Goal: Communication & Community: Answer question/provide support

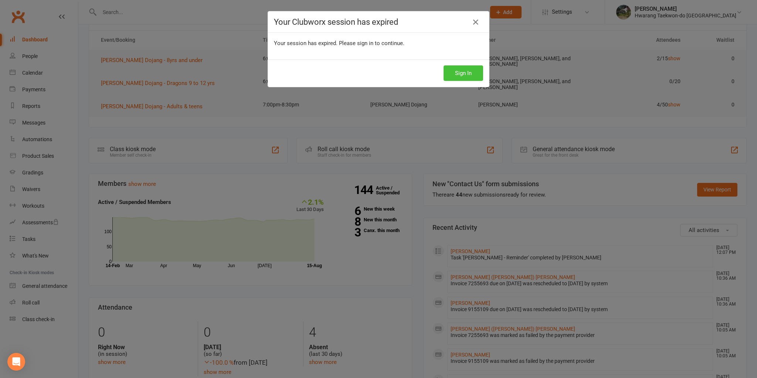
click at [471, 78] on button "Sign In" at bounding box center [463, 73] width 40 height 16
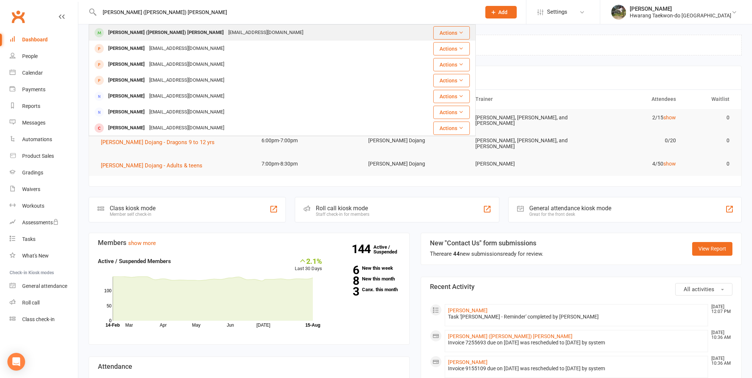
type input "[PERSON_NAME] ([PERSON_NAME]) [PERSON_NAME]"
click at [133, 32] on div "[PERSON_NAME] ([PERSON_NAME]) [PERSON_NAME]" at bounding box center [166, 32] width 120 height 11
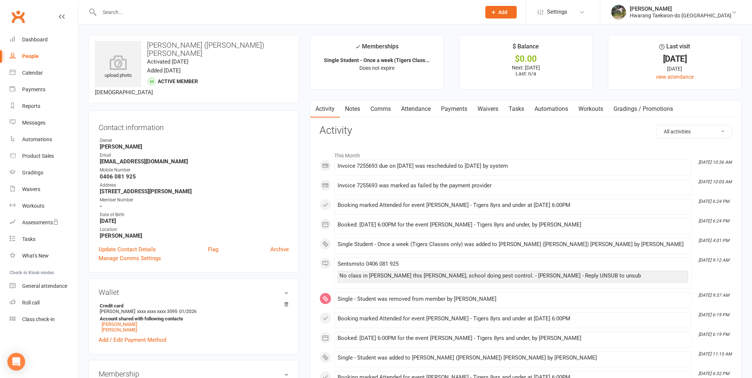
click at [418, 110] on link "Attendance" at bounding box center [416, 109] width 40 height 17
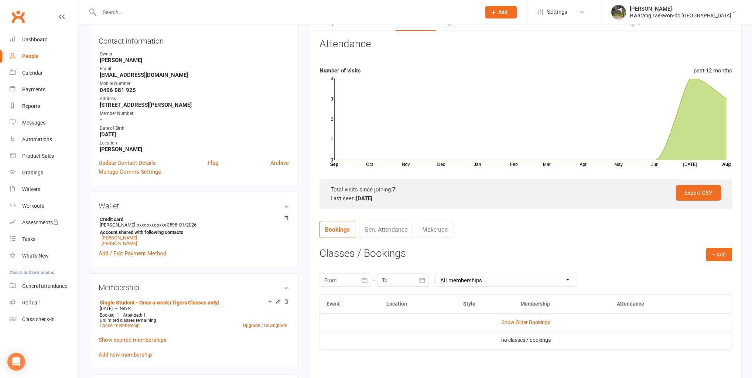
scroll to position [89, 0]
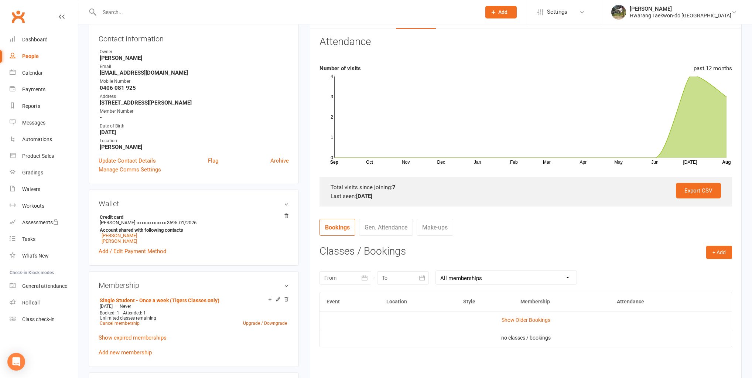
click at [365, 281] on icon "button" at bounding box center [364, 277] width 7 height 7
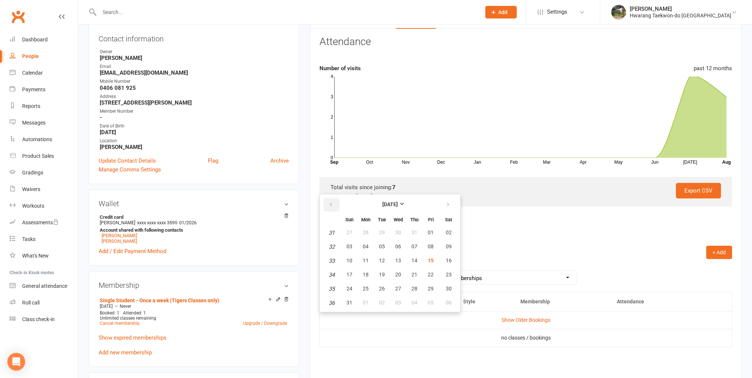
click at [330, 206] on icon "button" at bounding box center [331, 205] width 5 height 6
click at [349, 230] on span "29" at bounding box center [350, 233] width 6 height 6
type input "29 Jun 2025"
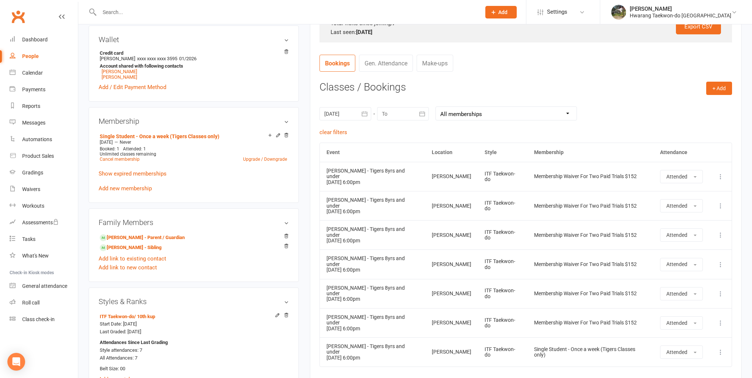
scroll to position [266, 0]
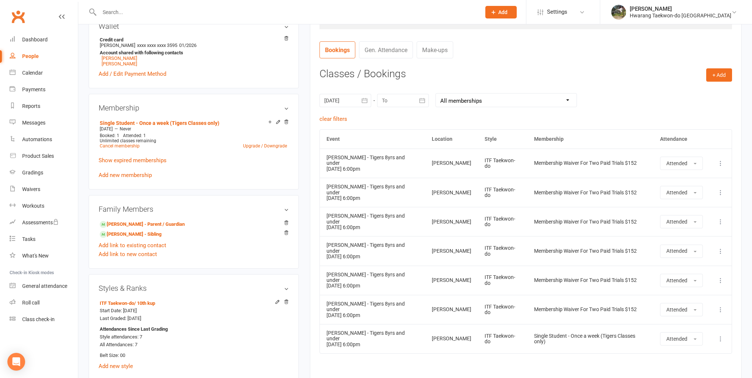
click at [307, 283] on main "✓ Memberships Single Student - Once a week (Tigers Class... Does not expire $ B…" at bounding box center [526, 94] width 443 height 651
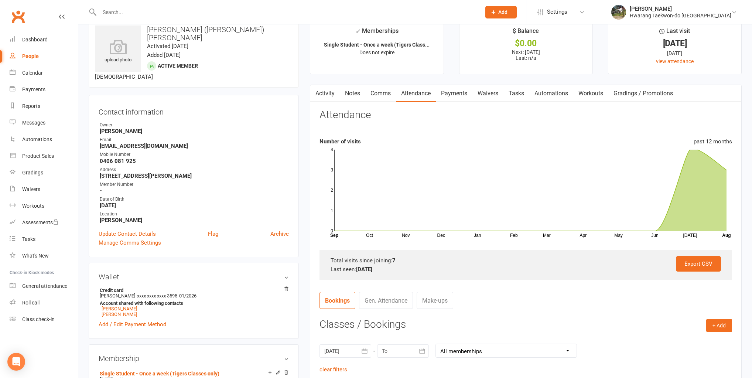
scroll to position [0, 0]
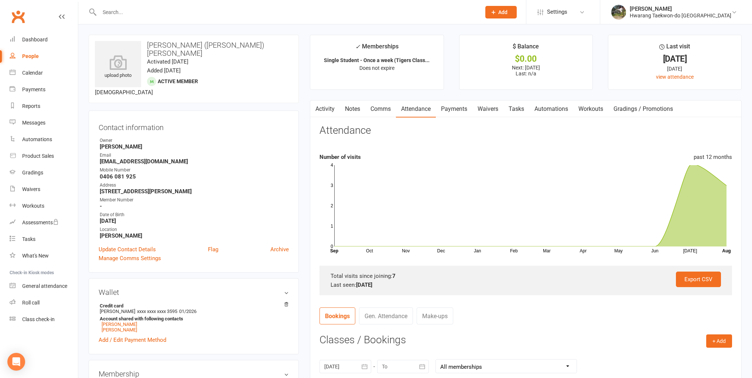
click at [461, 114] on link "Payments" at bounding box center [454, 109] width 37 height 17
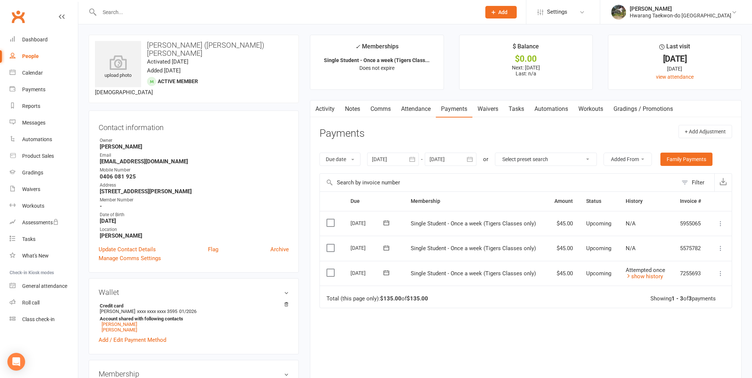
click at [723, 248] on icon at bounding box center [720, 248] width 7 height 7
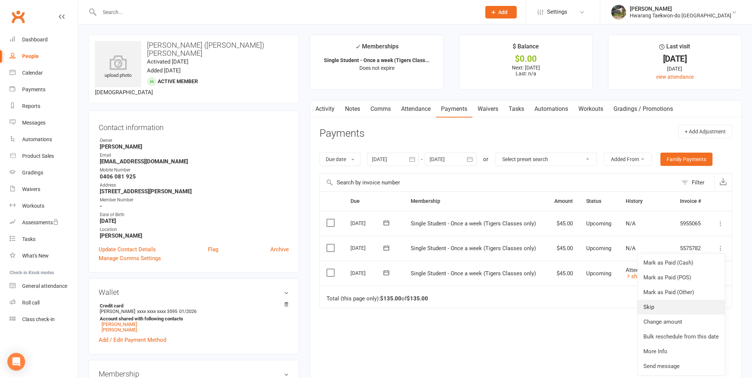
click at [660, 303] on link "Skip" at bounding box center [681, 307] width 87 height 15
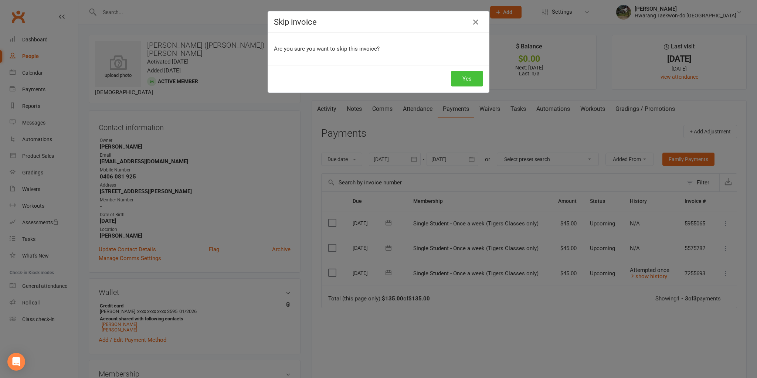
click at [471, 79] on button "Yes" at bounding box center [467, 79] width 32 height 16
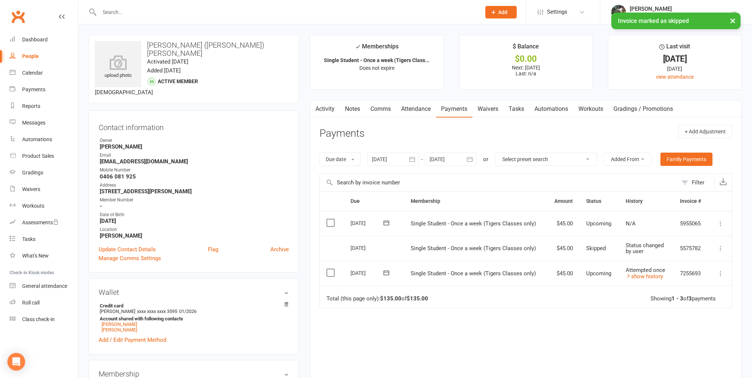
click at [721, 222] on icon at bounding box center [720, 223] width 7 height 7
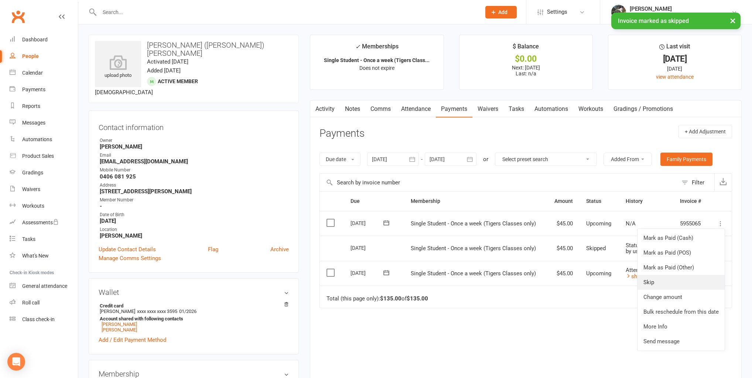
click at [658, 281] on link "Skip" at bounding box center [681, 282] width 87 height 15
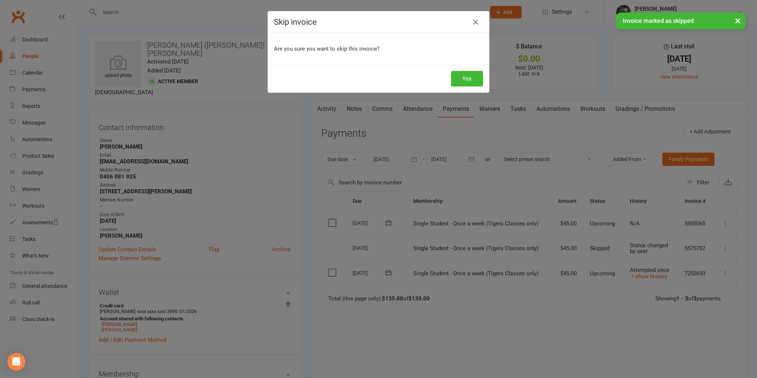
click at [476, 13] on div "× Invoice marked as skipped" at bounding box center [373, 13] width 747 height 0
click at [475, 23] on icon "button" at bounding box center [475, 22] width 9 height 9
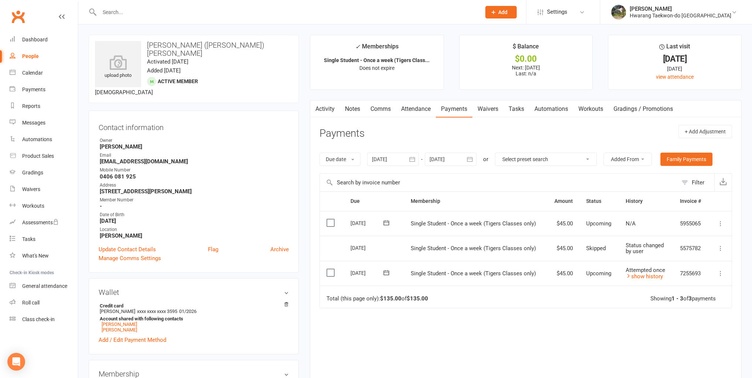
click at [721, 248] on icon at bounding box center [720, 248] width 7 height 7
click at [562, 329] on div "Due Contact Membership Amount Status History Invoice # Select this 12 Sep 2025 …" at bounding box center [526, 297] width 413 height 212
click at [703, 165] on link "Family Payments" at bounding box center [687, 159] width 52 height 13
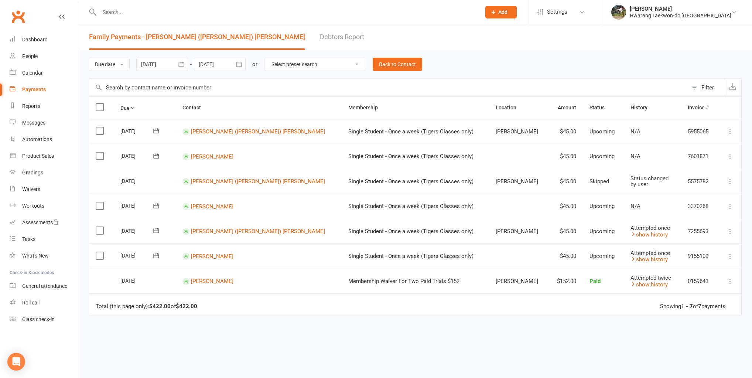
click at [731, 232] on icon at bounding box center [730, 231] width 7 height 7
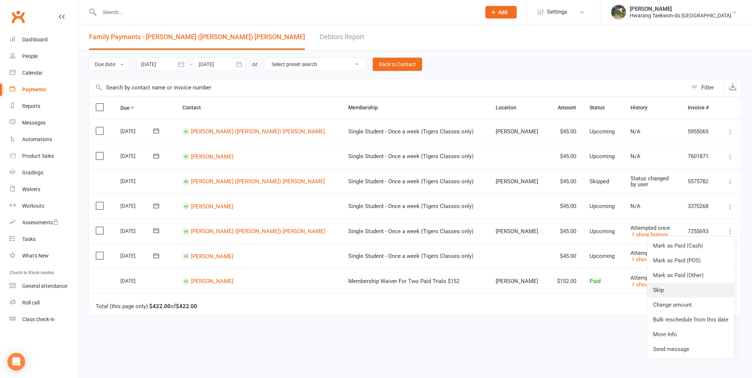
click at [684, 288] on link "Skip" at bounding box center [690, 290] width 87 height 15
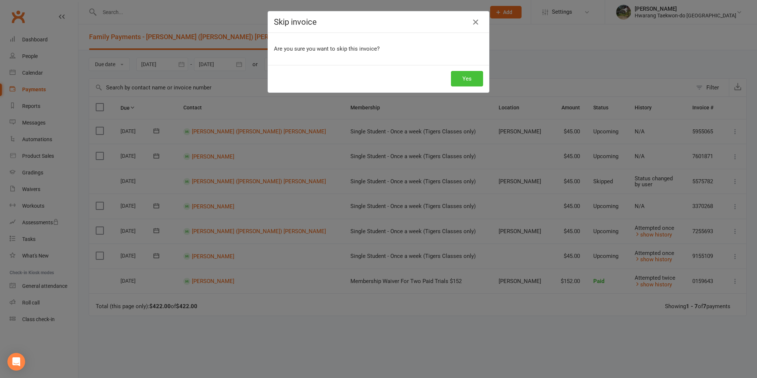
click at [460, 78] on button "Yes" at bounding box center [467, 79] width 32 height 16
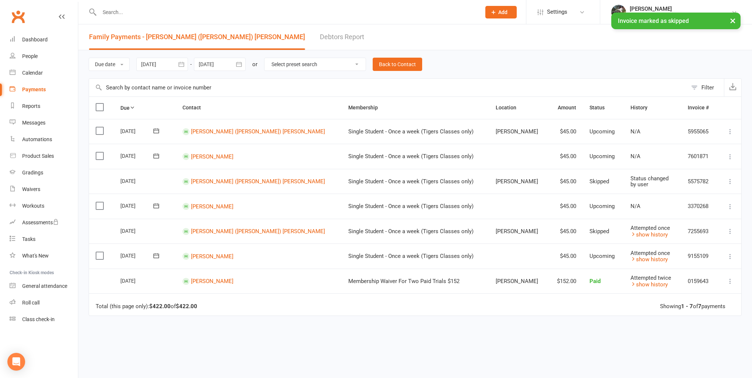
click at [730, 255] on icon at bounding box center [730, 256] width 7 height 7
click at [684, 310] on link "Skip" at bounding box center [690, 315] width 87 height 15
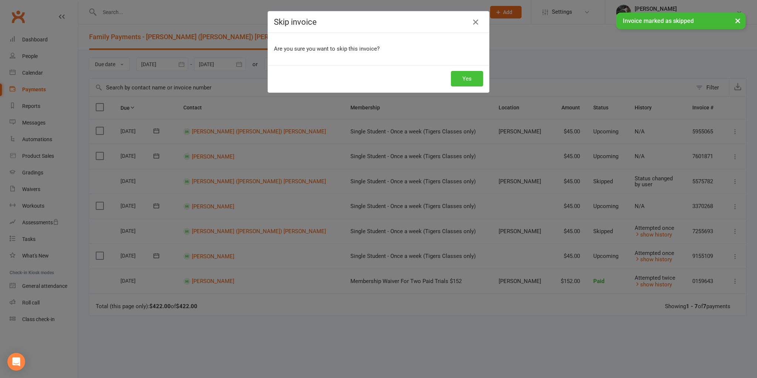
click at [463, 80] on button "Yes" at bounding box center [467, 79] width 32 height 16
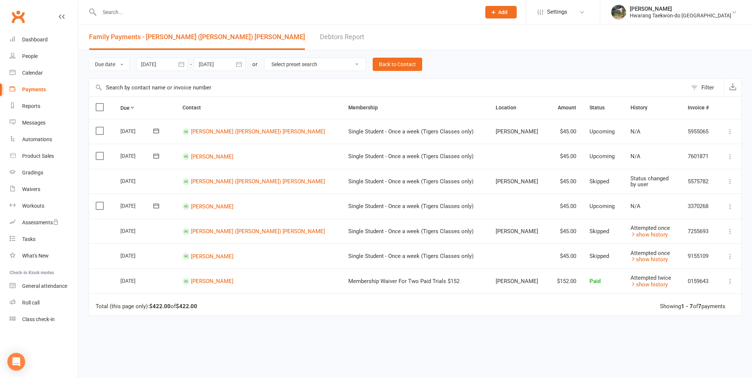
click at [735, 179] on button at bounding box center [730, 181] width 9 height 9
click at [682, 239] on link "Change to upcoming" at bounding box center [698, 240] width 73 height 15
click at [400, 71] on link "Back to Contact" at bounding box center [398, 64] width 50 height 13
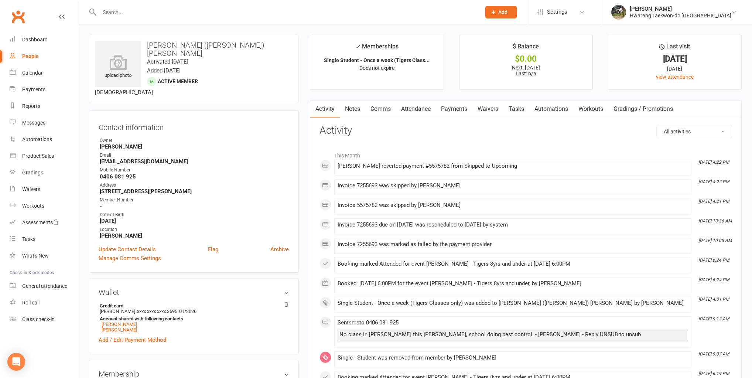
click at [385, 106] on link "Comms" at bounding box center [381, 109] width 31 height 17
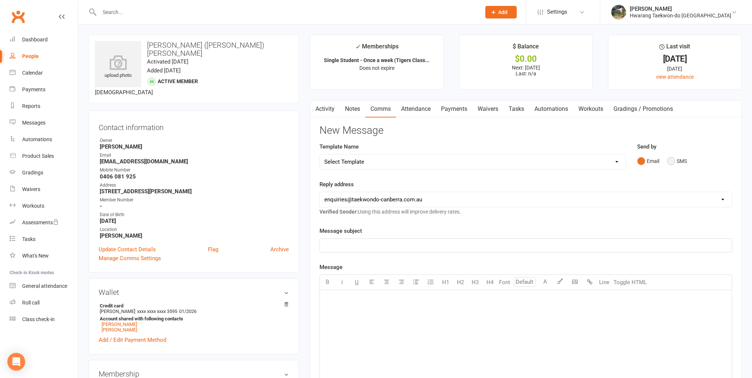
click at [674, 162] on button "SMS" at bounding box center [677, 161] width 20 height 14
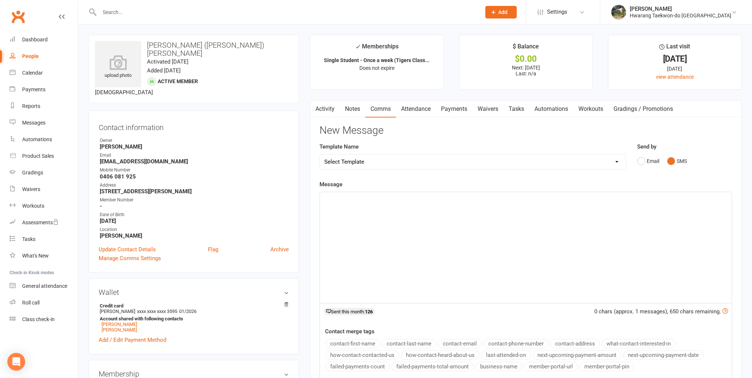
drag, startPoint x: 585, startPoint y: 210, endPoint x: 586, endPoint y: 205, distance: 4.8
click at [585, 210] on div "﻿" at bounding box center [526, 247] width 412 height 111
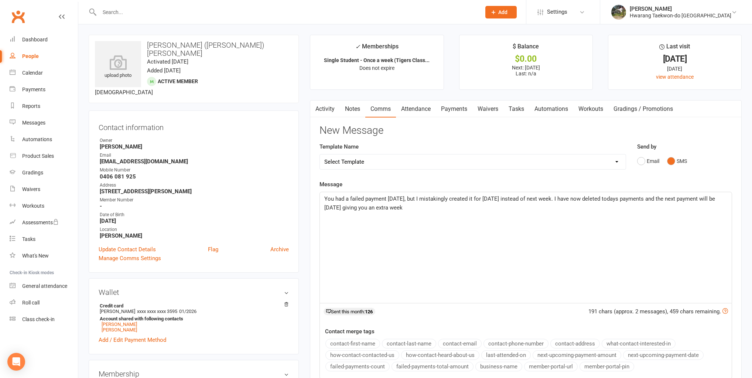
drag, startPoint x: 547, startPoint y: 198, endPoint x: 558, endPoint y: 207, distance: 14.7
click at [558, 207] on p "You had a failed payment today, but I mistakingly created it for today instead …" at bounding box center [525, 203] width 403 height 18
copy span "I have now deleted todays payments and the next payment will be 29 August givin…"
click at [429, 198] on span "You had a failed payment today, but I mistakingly created it for today instead …" at bounding box center [438, 199] width 229 height 7
click at [551, 198] on p "You had a failed payment today, but I mistakenly created it for today instead o…" at bounding box center [525, 198] width 403 height 9
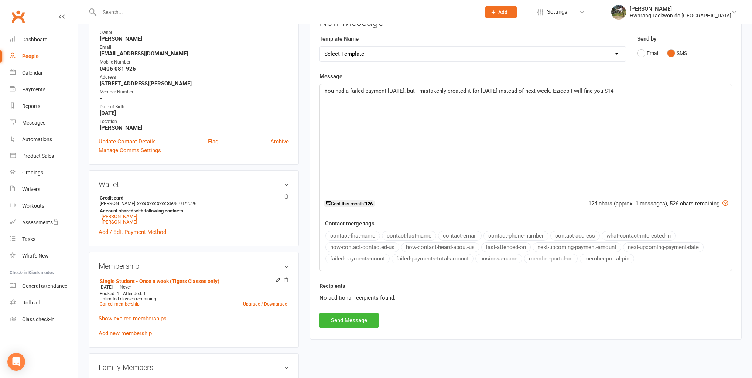
scroll to position [118, 0]
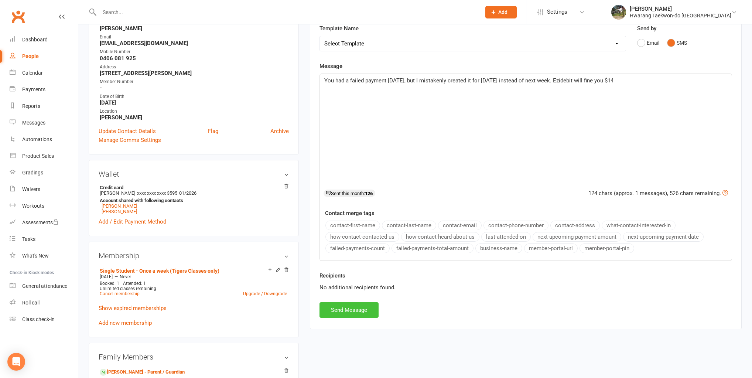
click at [351, 313] on button "Send Message" at bounding box center [349, 310] width 59 height 16
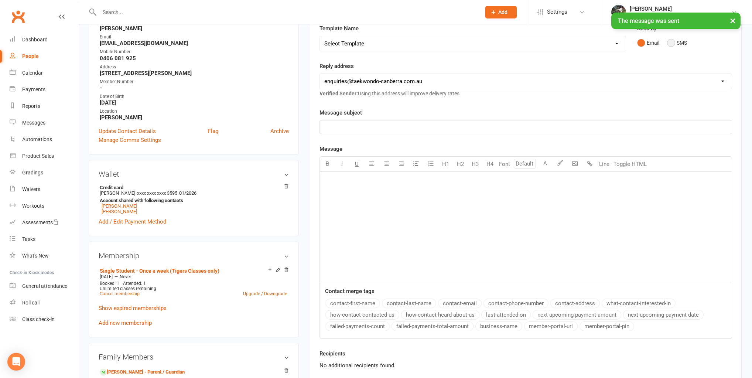
click at [674, 40] on button "SMS" at bounding box center [677, 43] width 20 height 14
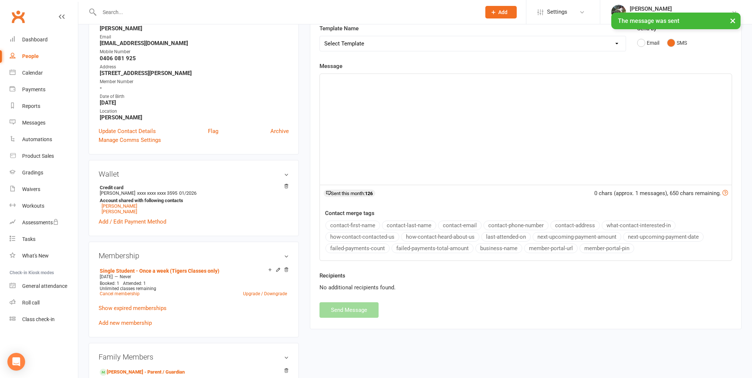
click at [442, 93] on div "﻿" at bounding box center [526, 129] width 412 height 111
paste div
click at [321, 79] on div "I have now deleted todays payments and the next payment will be 29 August givin…" at bounding box center [526, 129] width 412 height 111
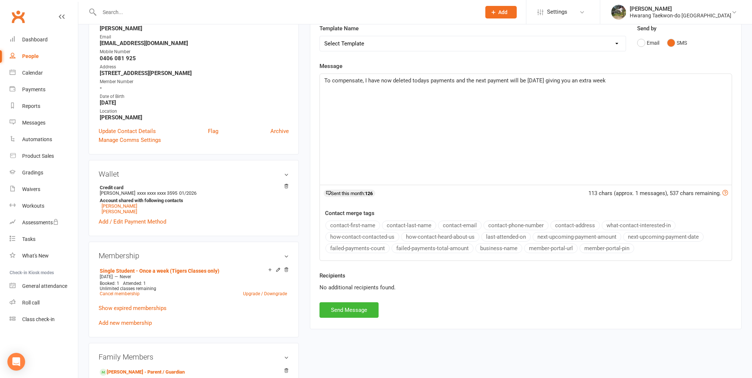
click at [621, 79] on p "To compensate, I have now deleted todays payments and the next payment will be …" at bounding box center [525, 80] width 403 height 9
click at [427, 81] on span "To compensate, I have now deleted todays payments and the next payment will be …" at bounding box center [485, 80] width 323 height 7
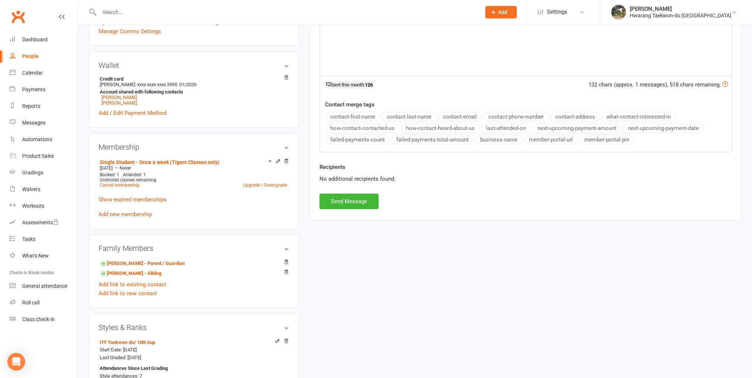
scroll to position [237, 0]
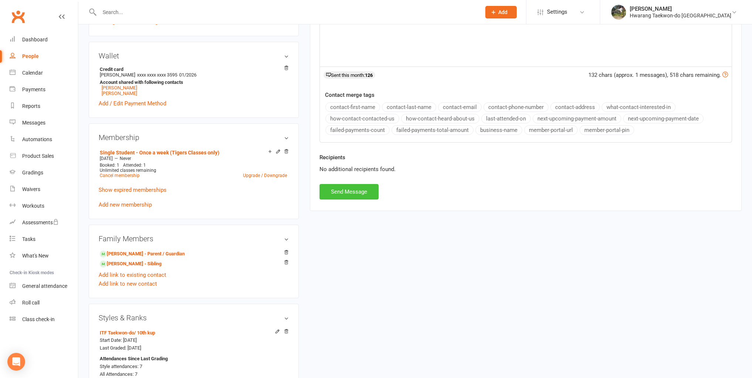
click at [361, 189] on button "Send Message" at bounding box center [349, 192] width 59 height 16
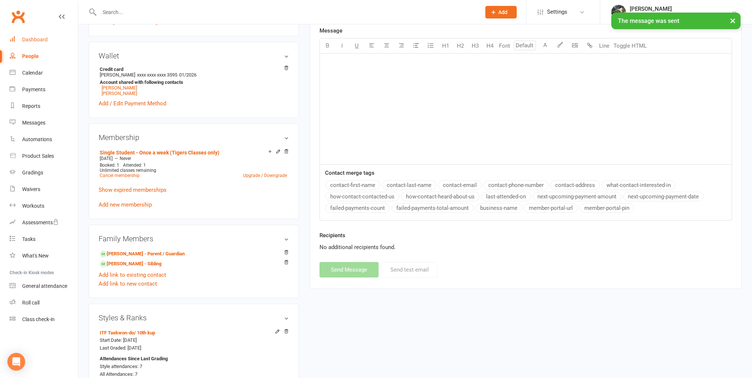
click at [34, 34] on link "Dashboard" at bounding box center [44, 39] width 68 height 17
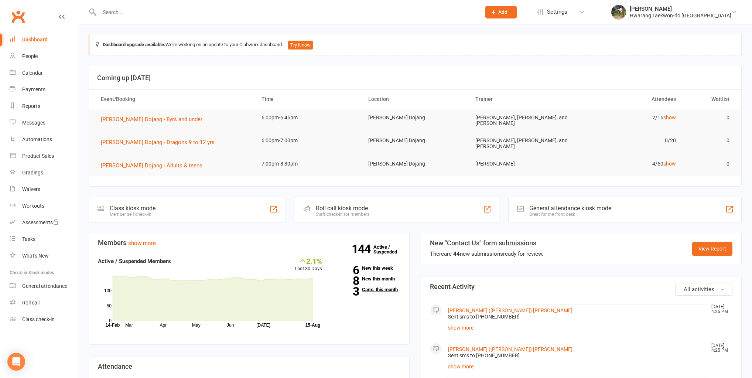
click at [381, 287] on link "3 Canx. this month" at bounding box center [366, 289] width 67 height 5
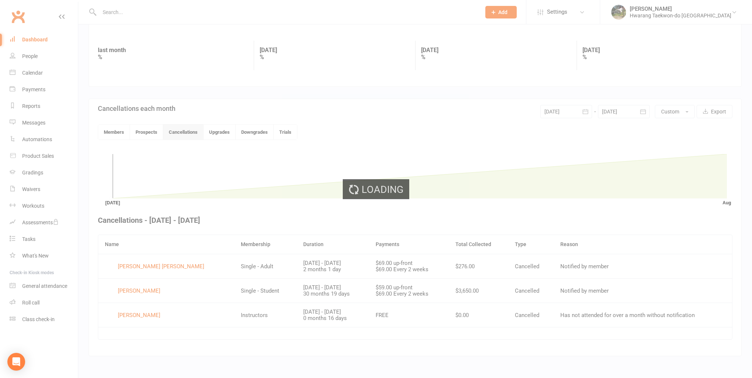
scroll to position [96, 0]
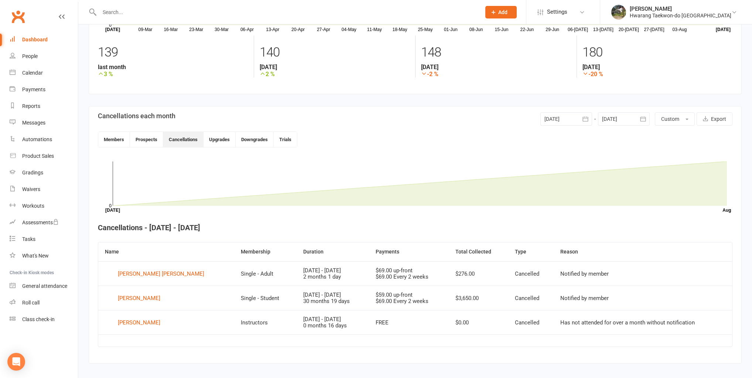
click at [29, 35] on link "Dashboard" at bounding box center [44, 39] width 68 height 17
